Goal: Task Accomplishment & Management: Manage account settings

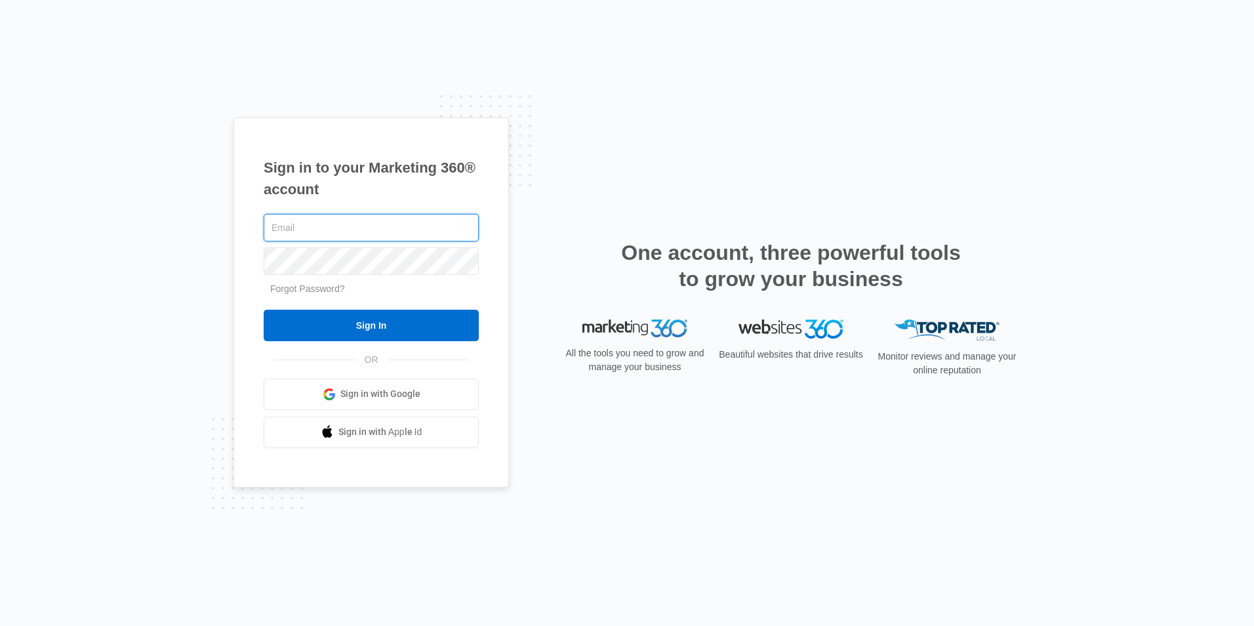
click at [372, 225] on input "text" at bounding box center [371, 228] width 215 height 28
click at [337, 237] on input "text" at bounding box center [371, 228] width 215 height 28
type input "jessie@environyc.com"
click at [264, 310] on input "Sign In" at bounding box center [371, 325] width 215 height 31
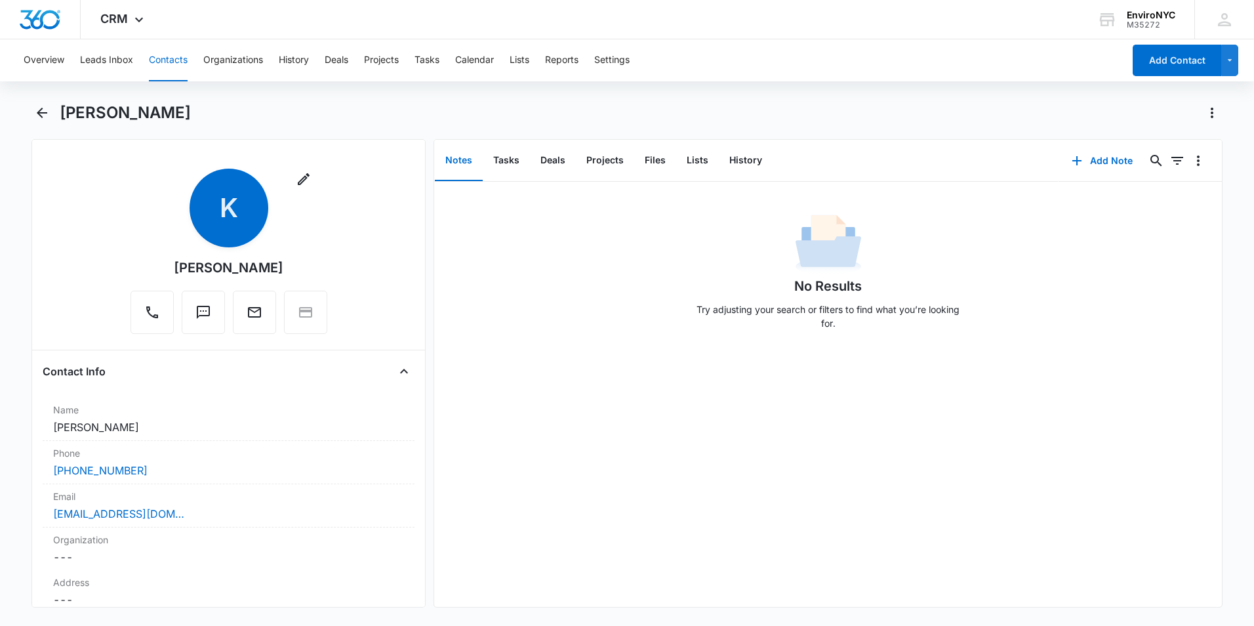
drag, startPoint x: 0, startPoint y: 0, endPoint x: 337, endPoint y: 237, distance: 412.0
click at [337, 237] on div "Remove K Kay" at bounding box center [229, 254] width 372 height 171
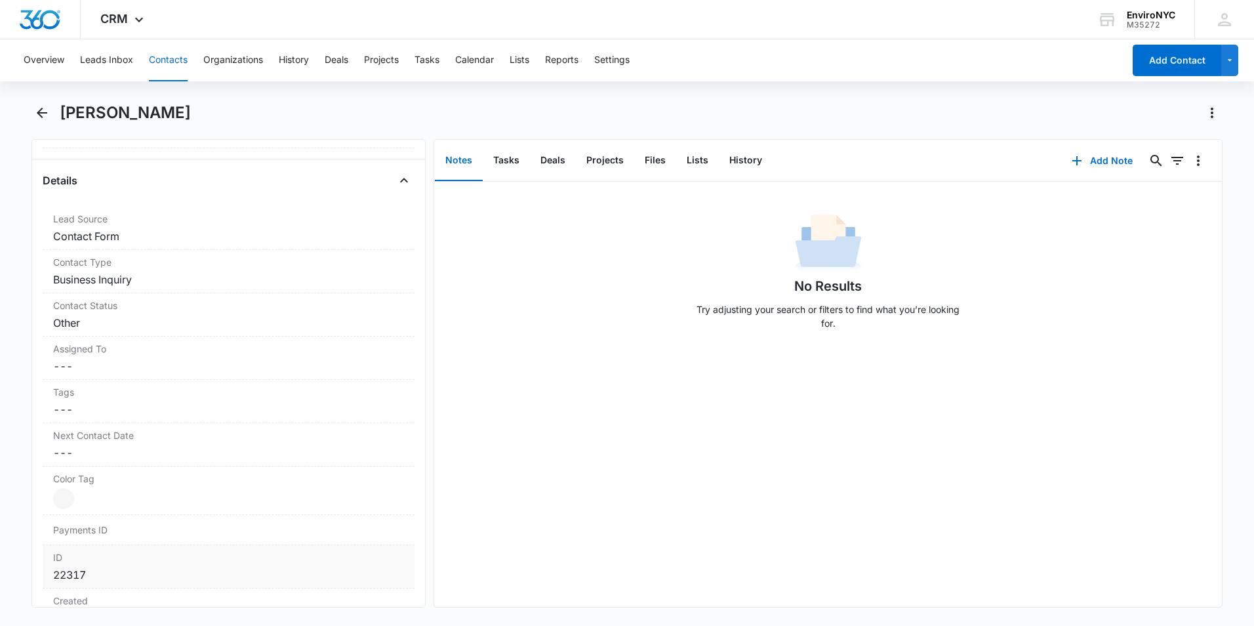
scroll to position [569, 0]
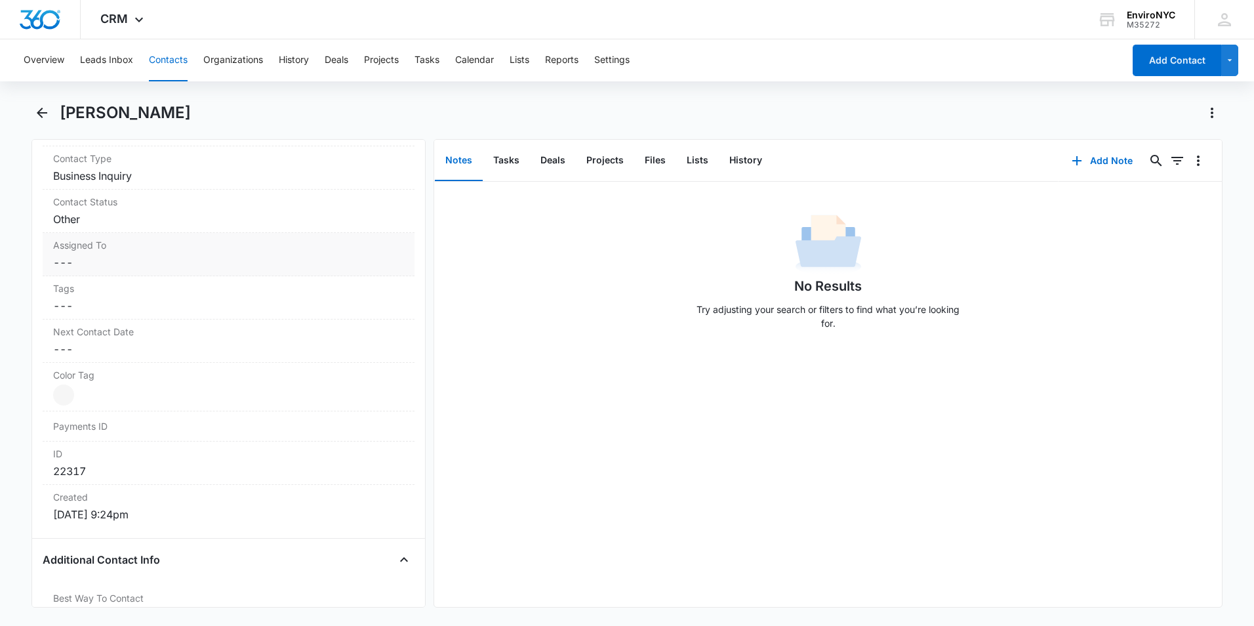
click at [164, 263] on dd "Cancel Save Changes ---" at bounding box center [228, 262] width 351 height 16
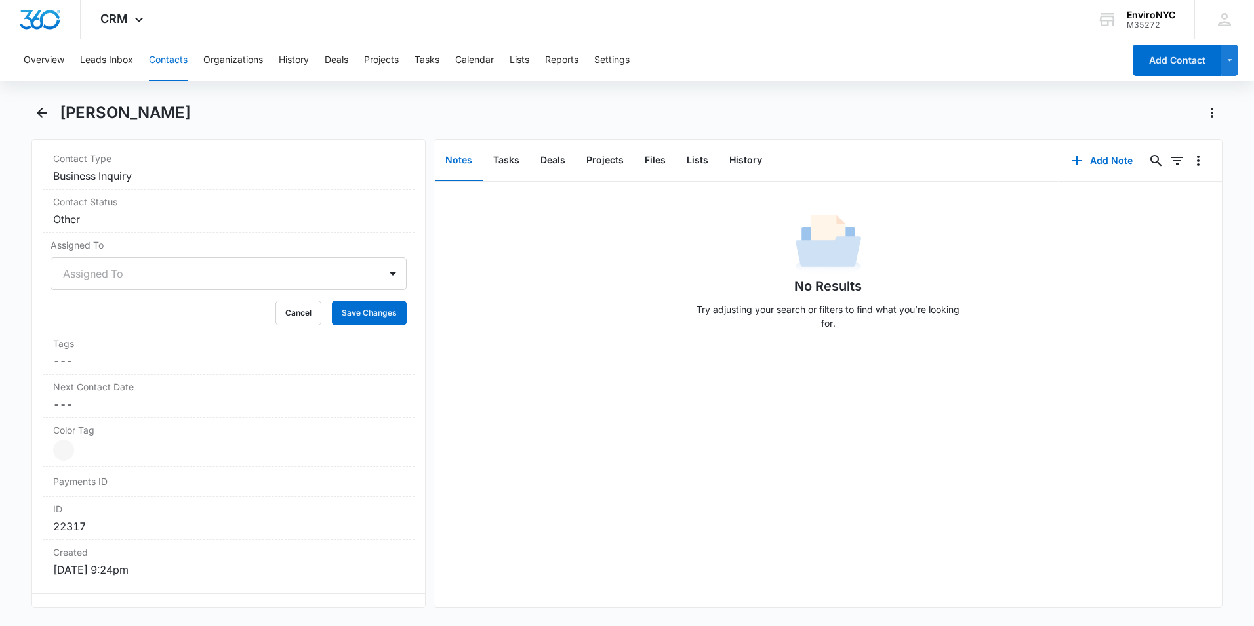
click at [178, 274] on div at bounding box center [213, 273] width 300 height 18
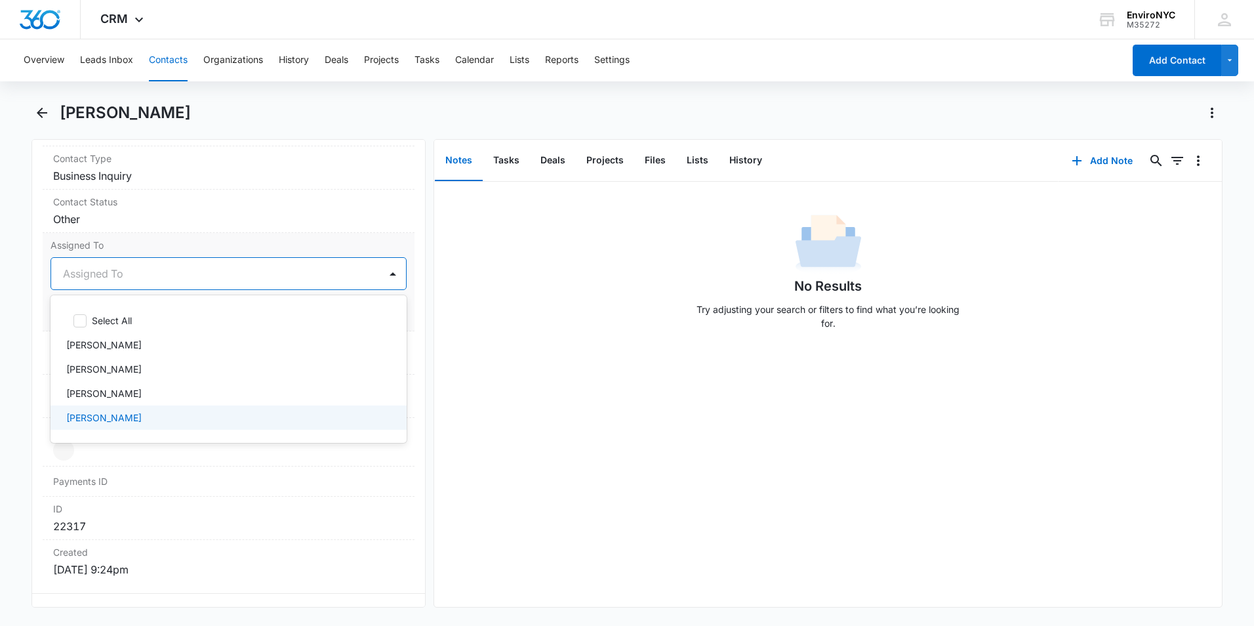
click at [150, 411] on div "[PERSON_NAME]" at bounding box center [227, 418] width 322 height 14
click at [382, 275] on div at bounding box center [392, 273] width 21 height 21
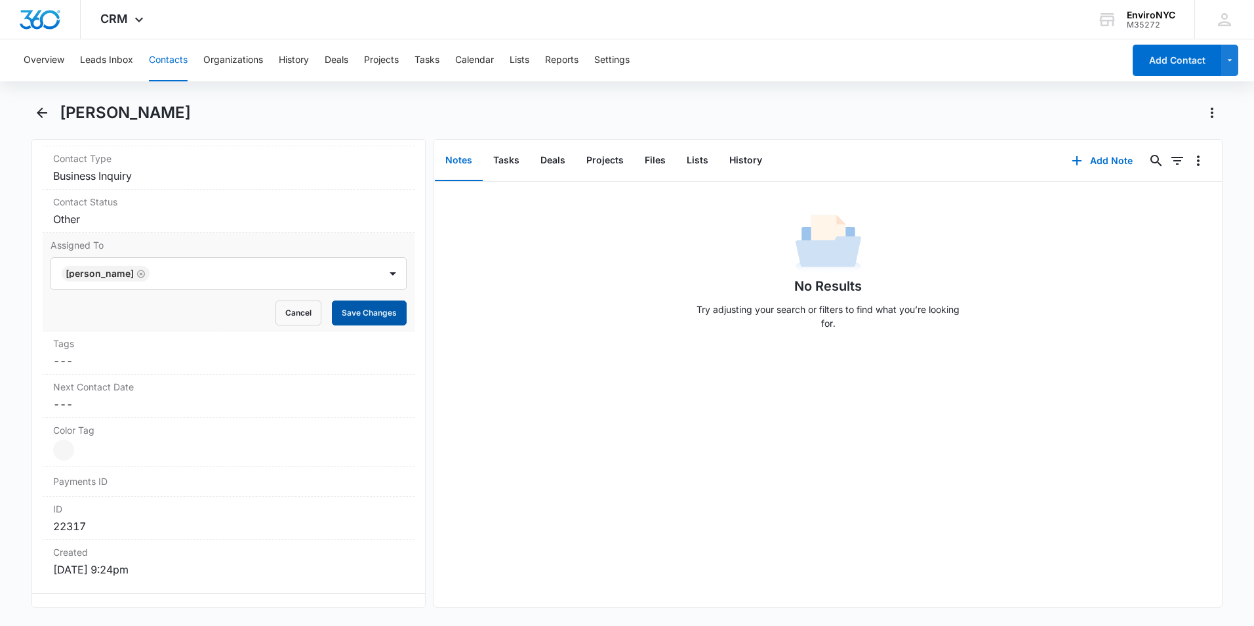
click at [349, 312] on button "Save Changes" at bounding box center [369, 312] width 75 height 25
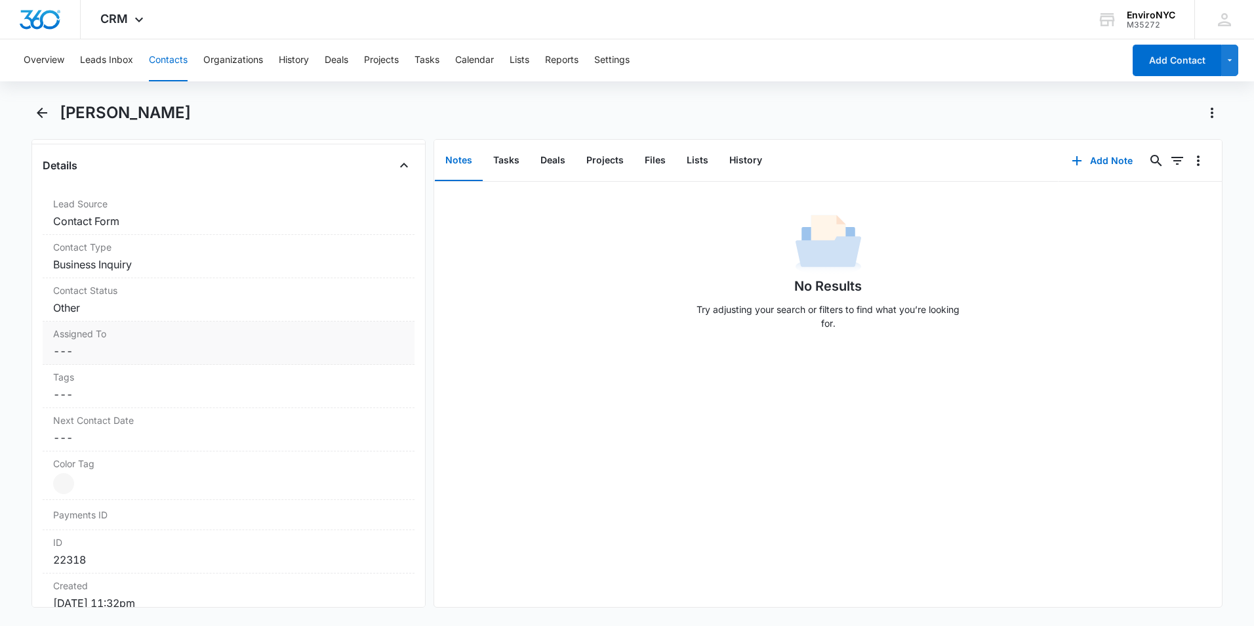
scroll to position [437, 0]
click at [120, 392] on dd "Cancel Save Changes ---" at bounding box center [228, 394] width 351 height 16
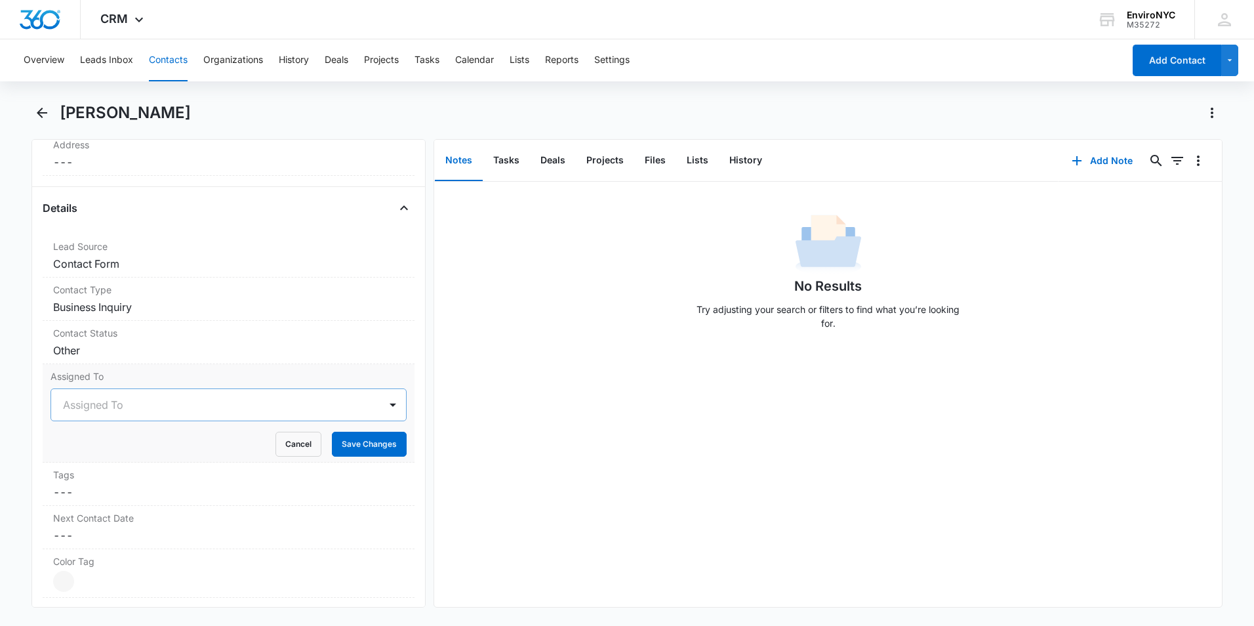
click at [240, 398] on div at bounding box center [213, 404] width 300 height 18
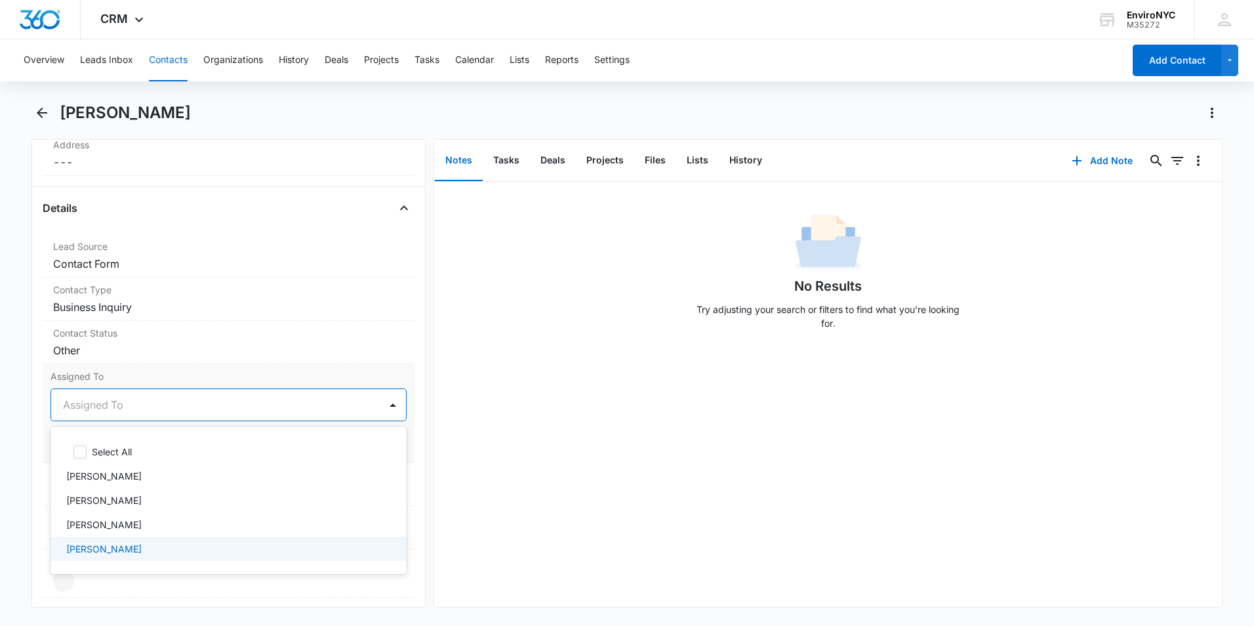
click at [125, 551] on div "Joe Inzone" at bounding box center [227, 549] width 322 height 14
click at [384, 409] on div at bounding box center [392, 404] width 21 height 21
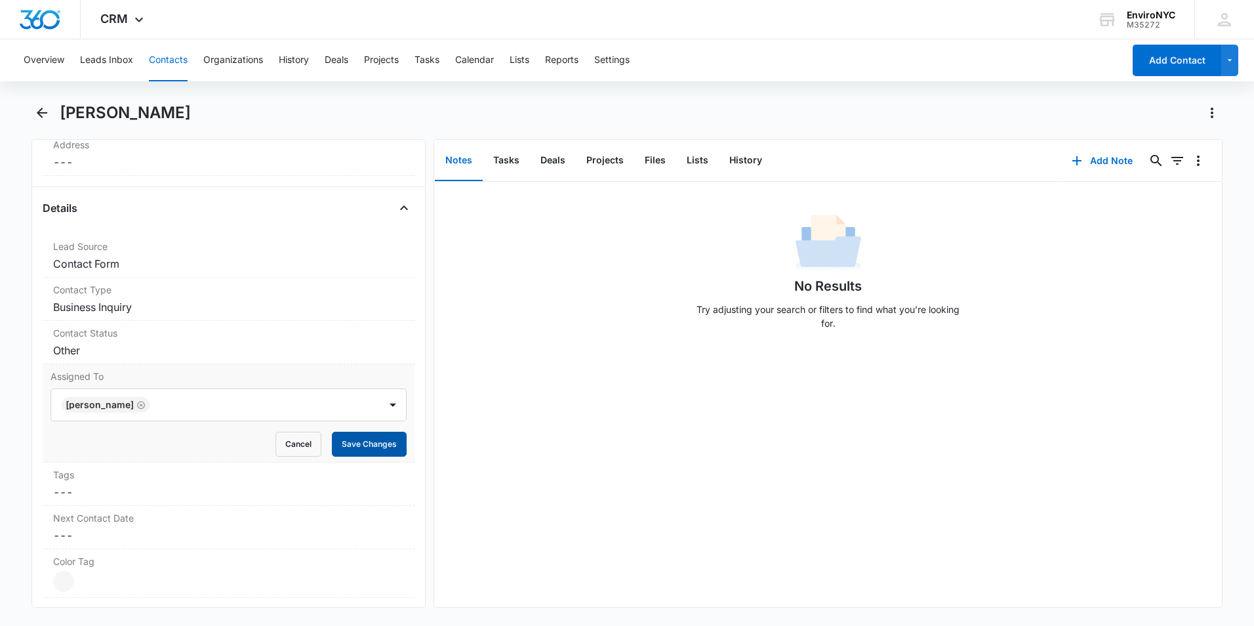
click at [378, 451] on button "Save Changes" at bounding box center [369, 444] width 75 height 25
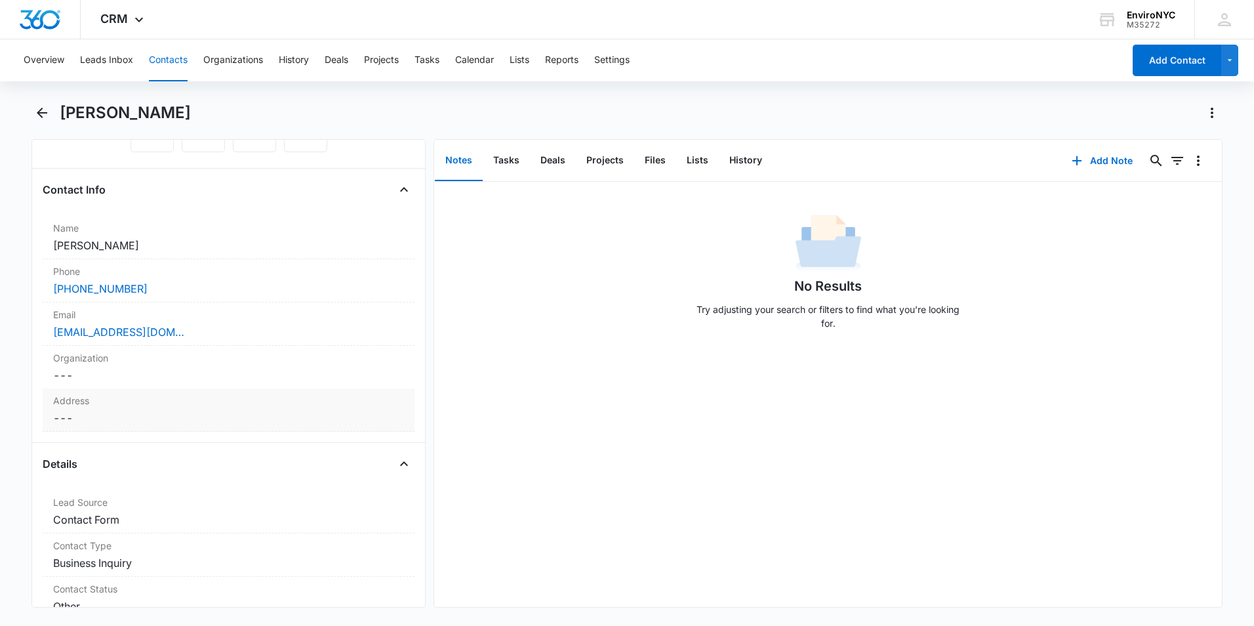
scroll to position [0, 0]
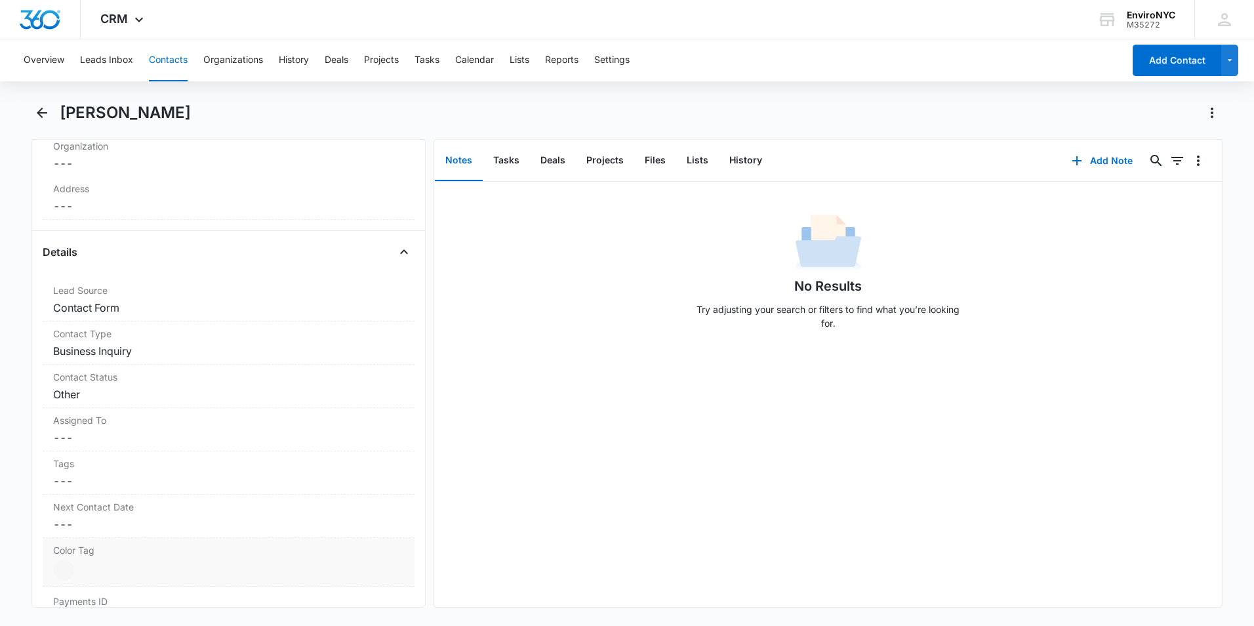
scroll to position [525, 0]
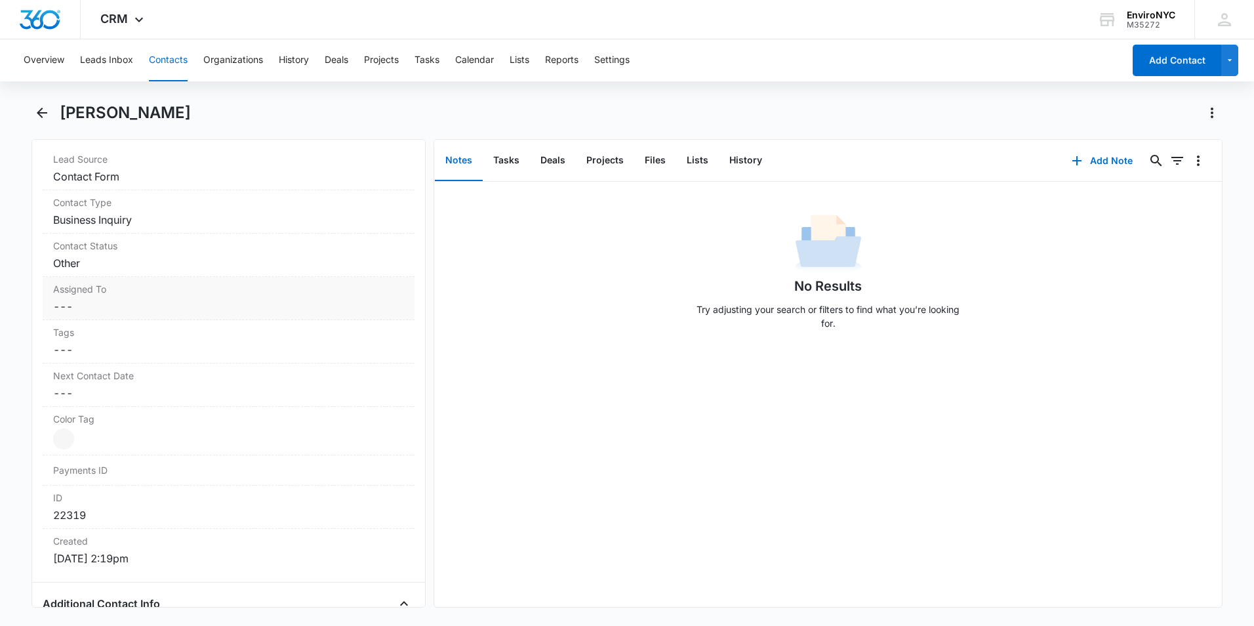
click at [205, 294] on label "Assigned To" at bounding box center [228, 289] width 351 height 14
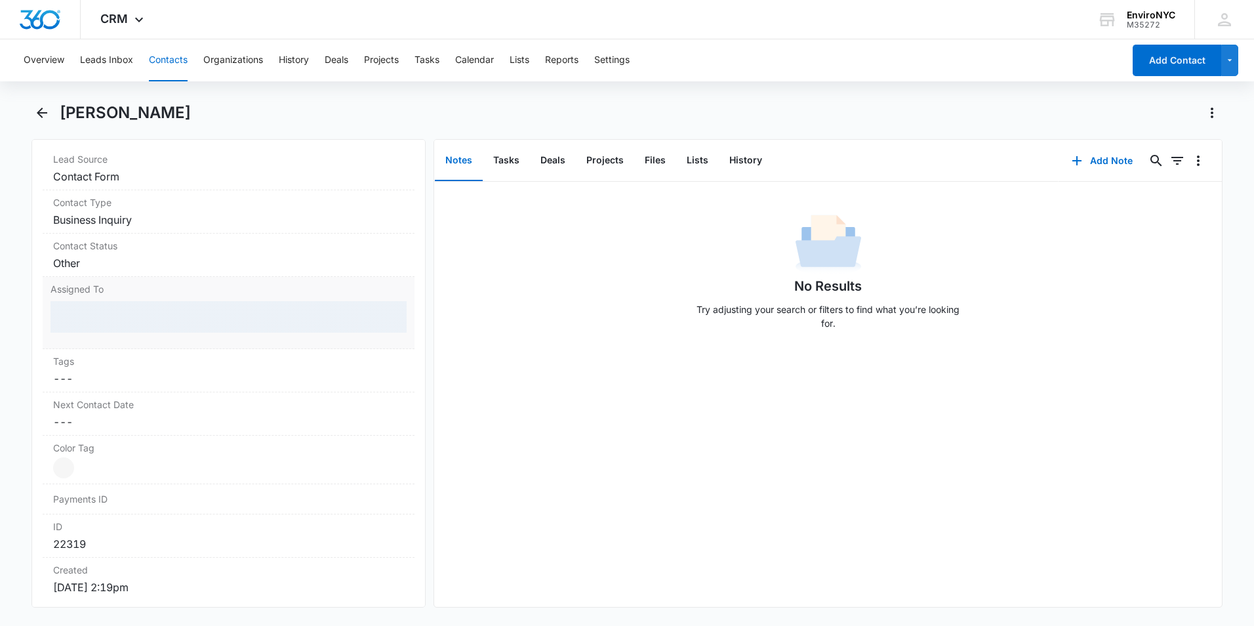
click at [273, 317] on div at bounding box center [229, 316] width 356 height 31
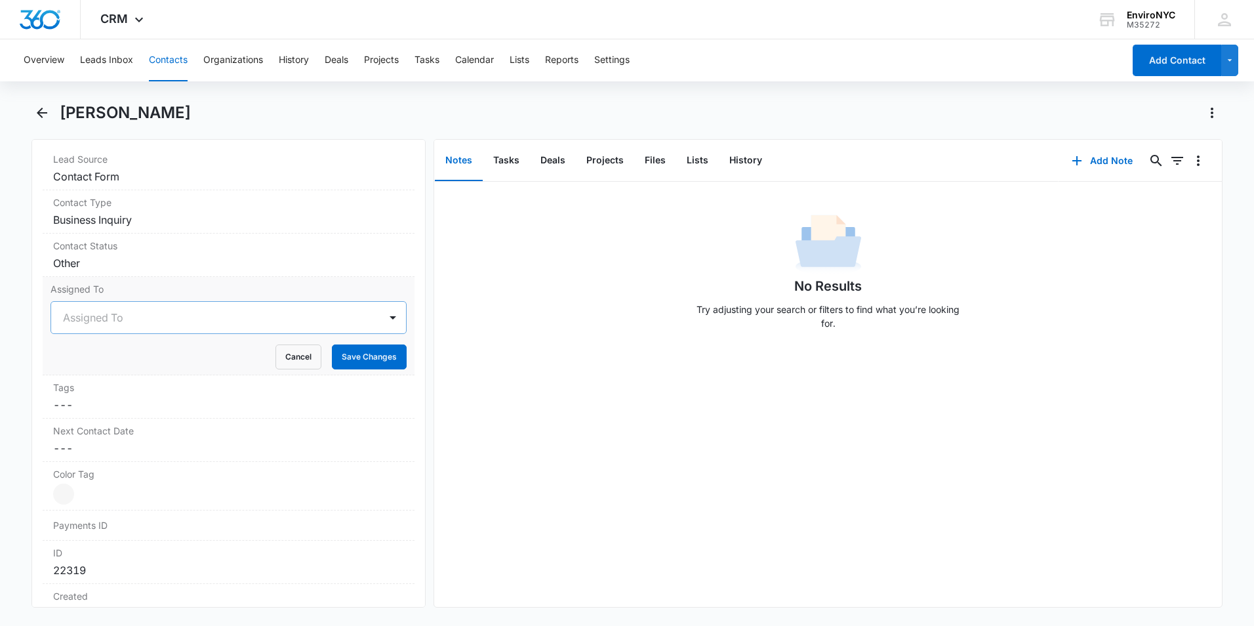
click at [193, 319] on div at bounding box center [213, 317] width 300 height 18
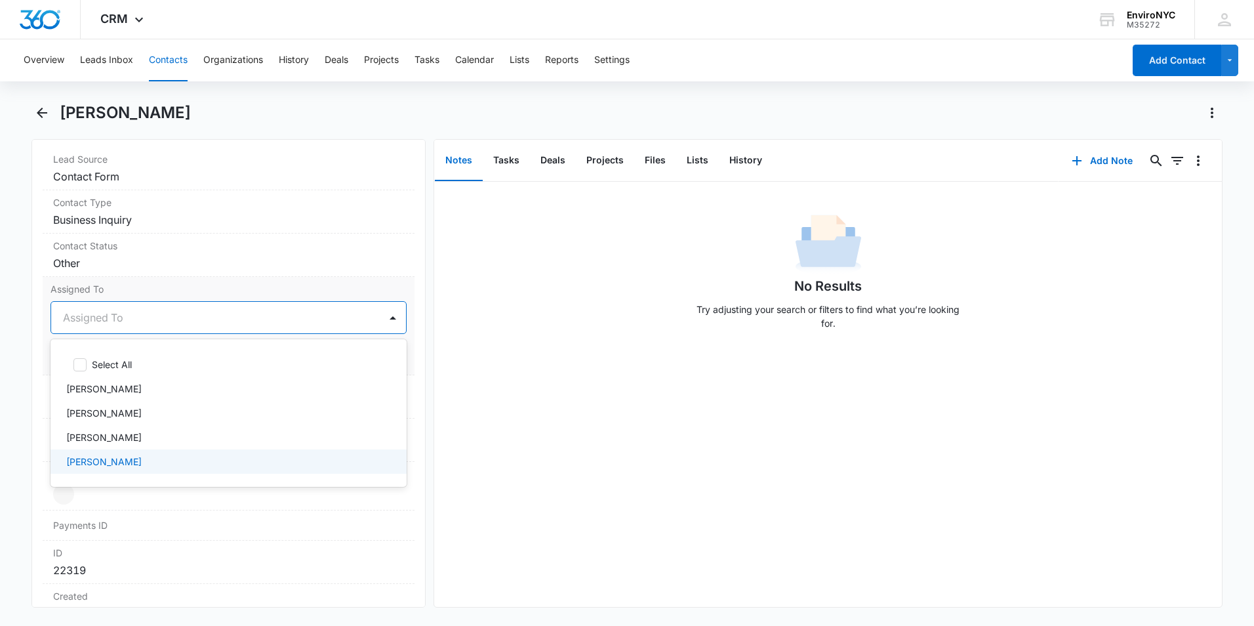
click at [134, 451] on div "Joe Inzone" at bounding box center [229, 461] width 356 height 24
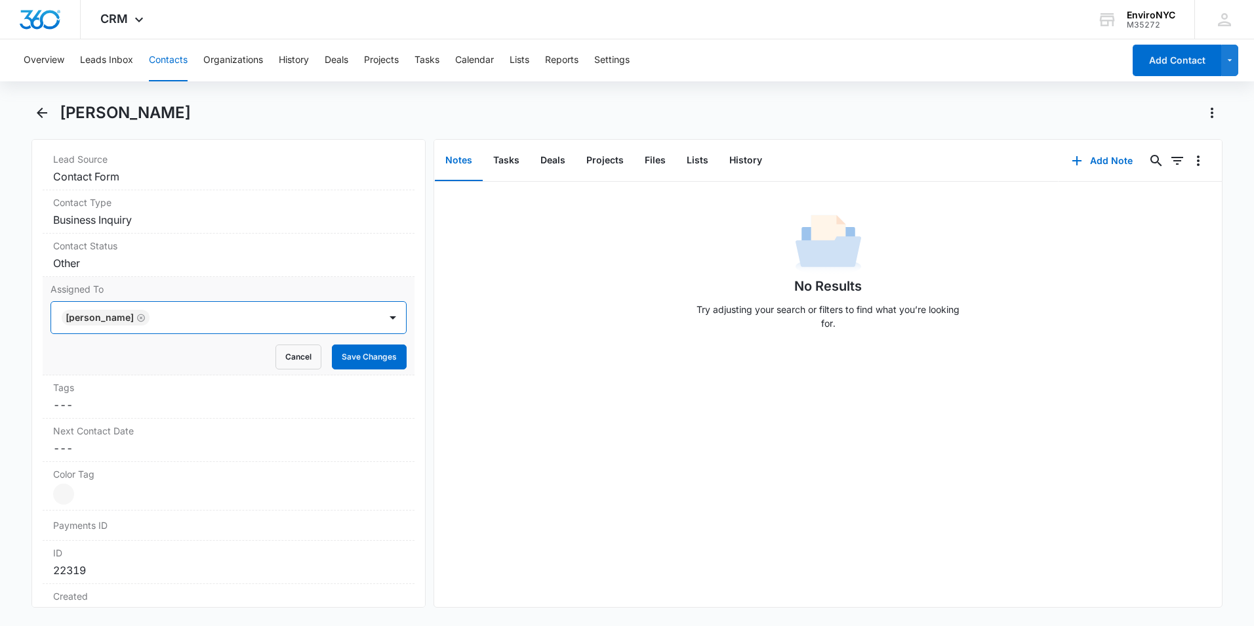
click at [369, 317] on div "Joe Inzone" at bounding box center [215, 317] width 329 height 31
click at [366, 366] on button "Save Changes" at bounding box center [369, 356] width 75 height 25
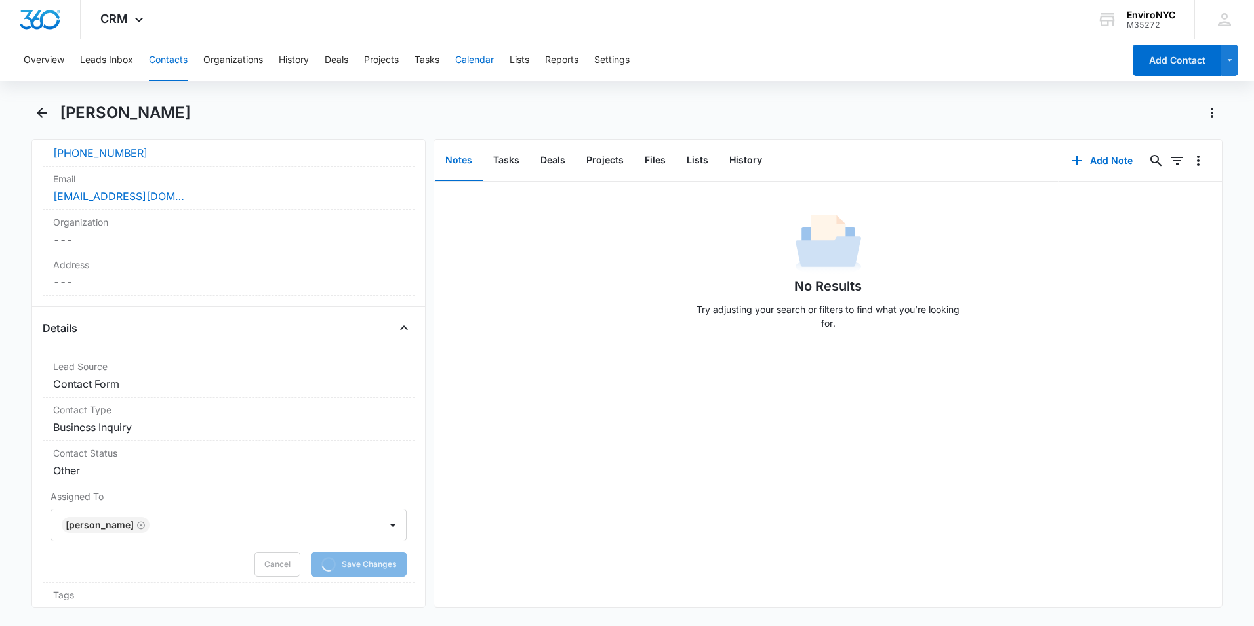
scroll to position [175, 0]
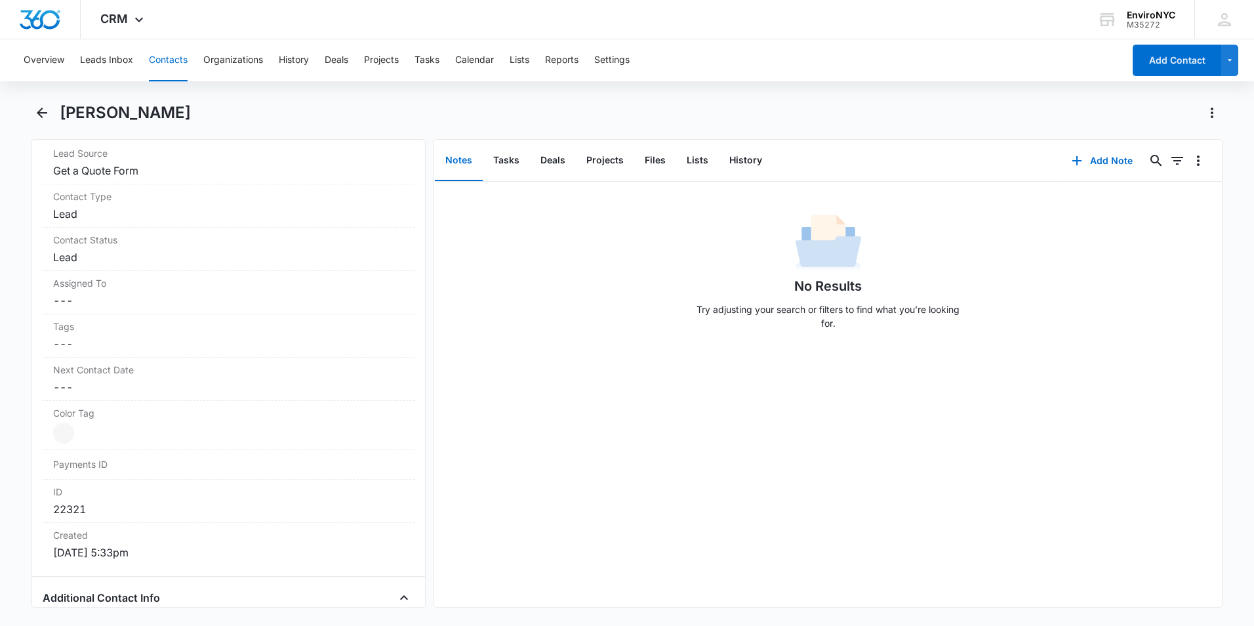
scroll to position [525, 0]
click at [208, 302] on dd "Cancel Save Changes ---" at bounding box center [228, 306] width 351 height 16
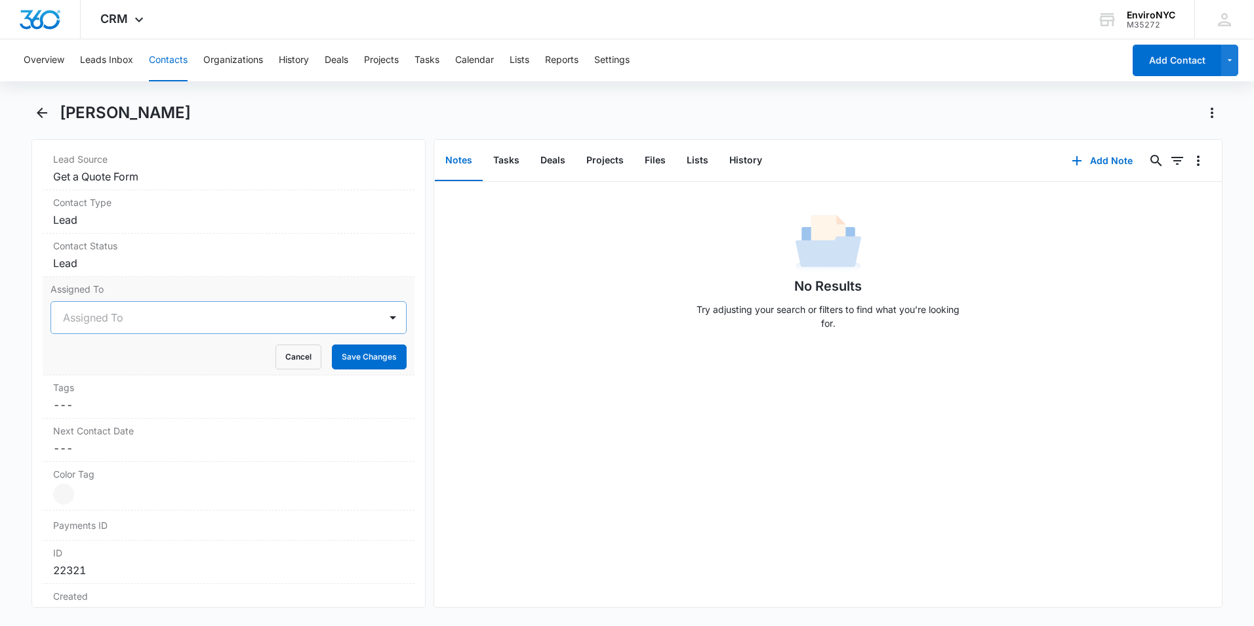
click at [237, 333] on div "Assigned To" at bounding box center [215, 317] width 329 height 31
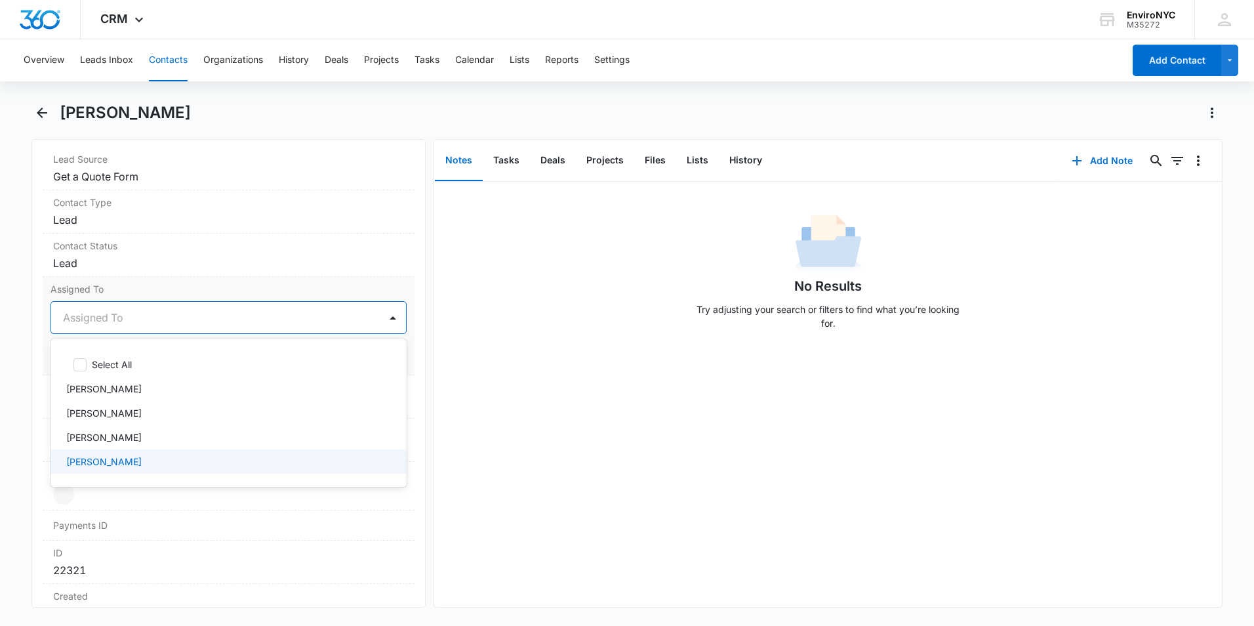
click at [143, 461] on div "Joe Inzone" at bounding box center [227, 462] width 322 height 14
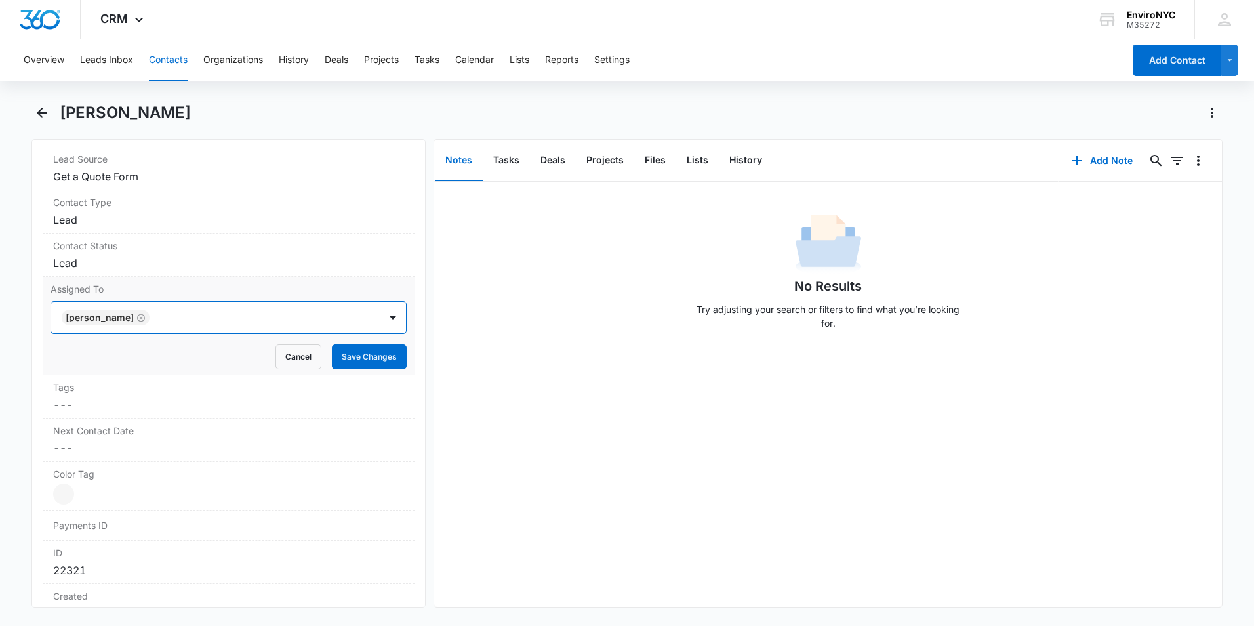
click at [380, 314] on div at bounding box center [393, 317] width 26 height 31
drag, startPoint x: 369, startPoint y: 357, endPoint x: 349, endPoint y: 342, distance: 25.2
click at [368, 355] on button "Save Changes" at bounding box center [369, 356] width 75 height 25
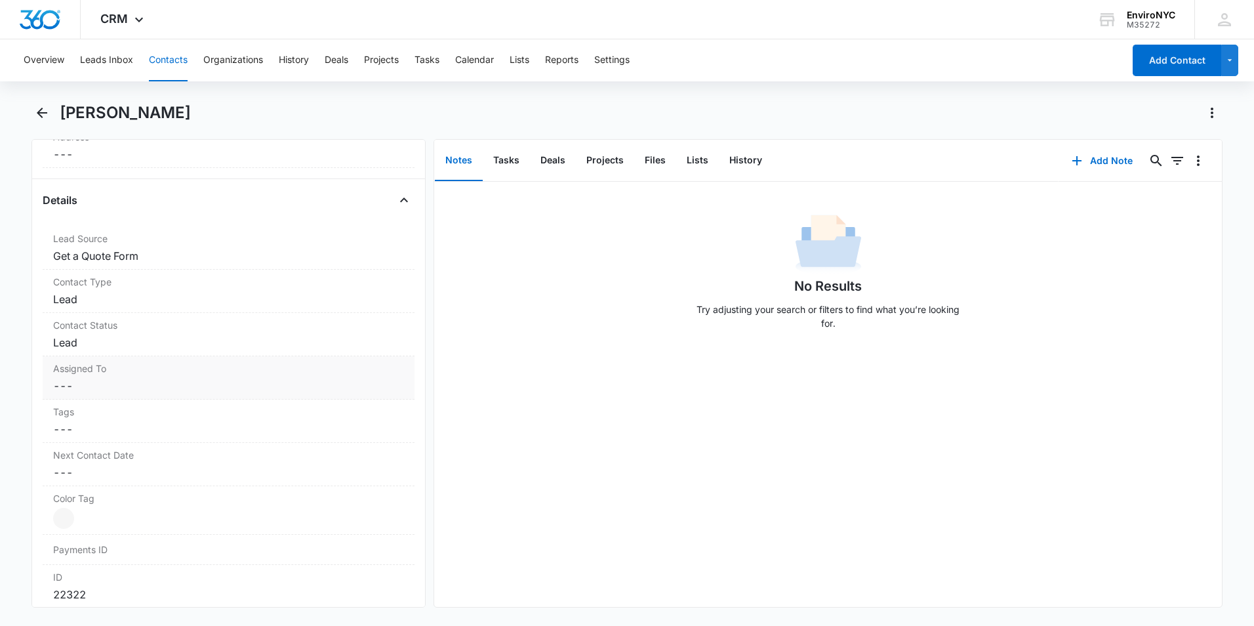
scroll to position [394, 0]
click at [142, 418] on label "Assigned To" at bounding box center [228, 420] width 351 height 14
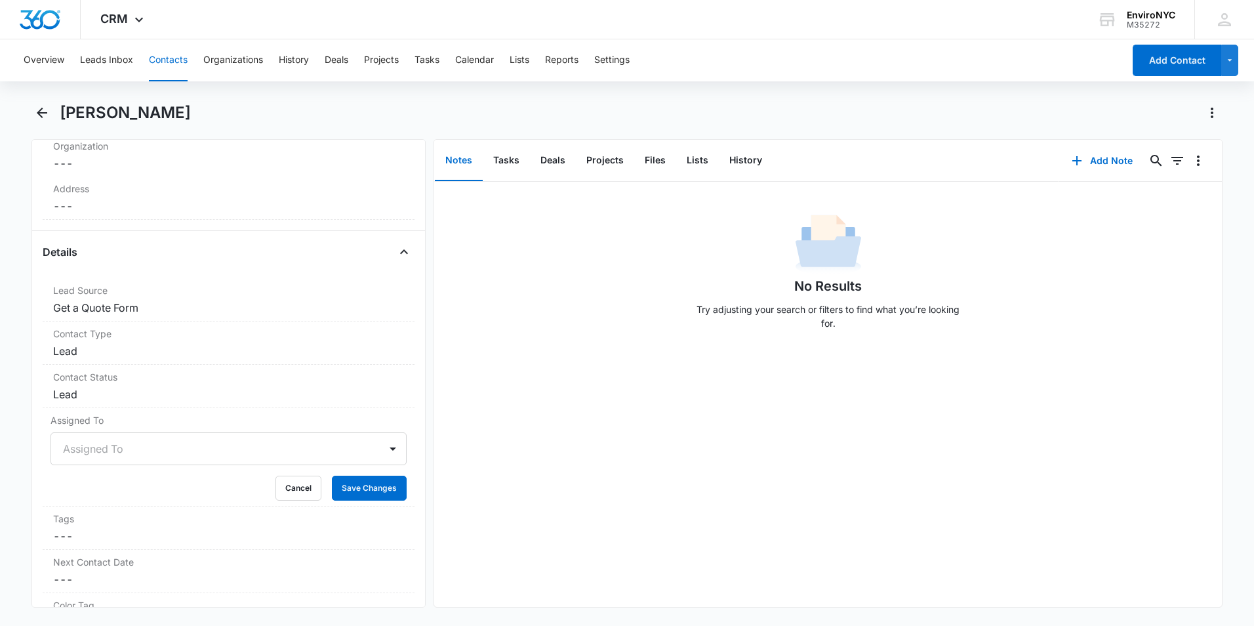
click at [193, 449] on div at bounding box center [213, 448] width 300 height 18
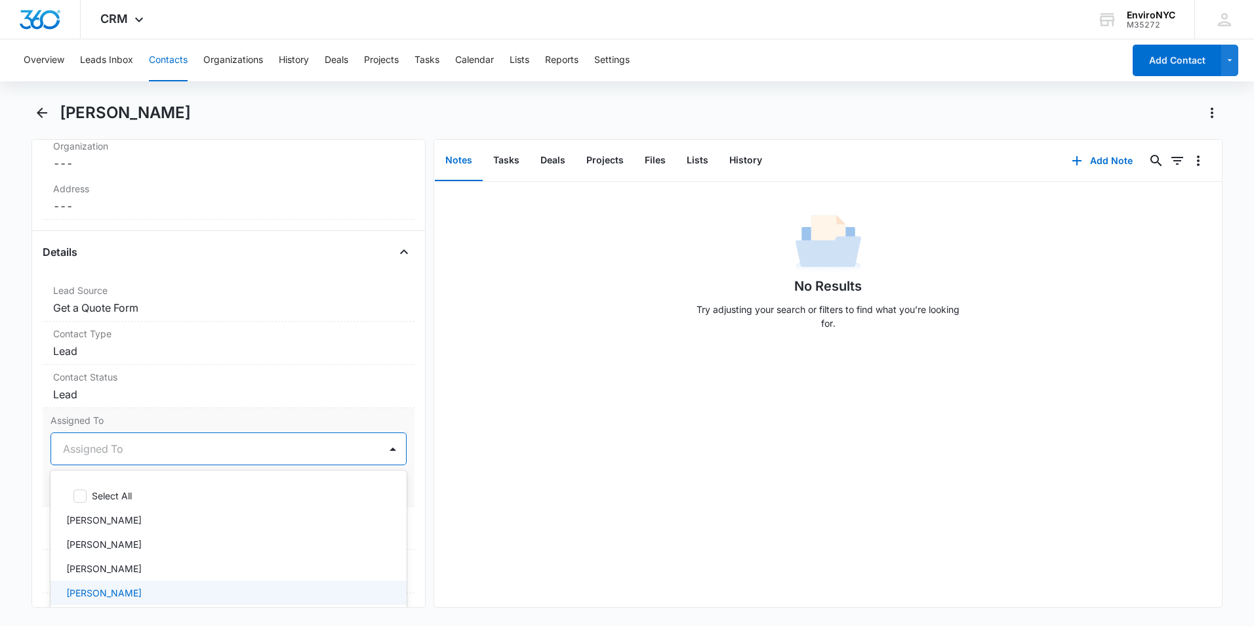
click at [123, 590] on div "[PERSON_NAME]" at bounding box center [227, 593] width 322 height 14
click at [382, 449] on div at bounding box center [392, 448] width 21 height 21
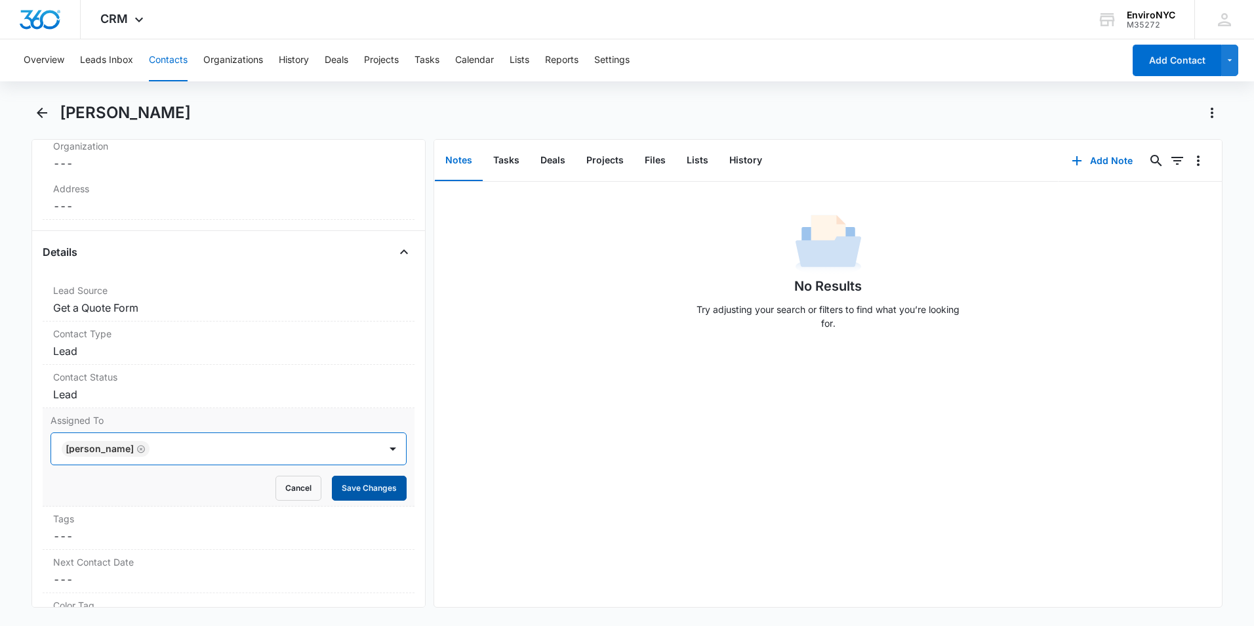
click at [371, 481] on button "Save Changes" at bounding box center [369, 488] width 75 height 25
